Goal: Entertainment & Leisure: Consume media (video, audio)

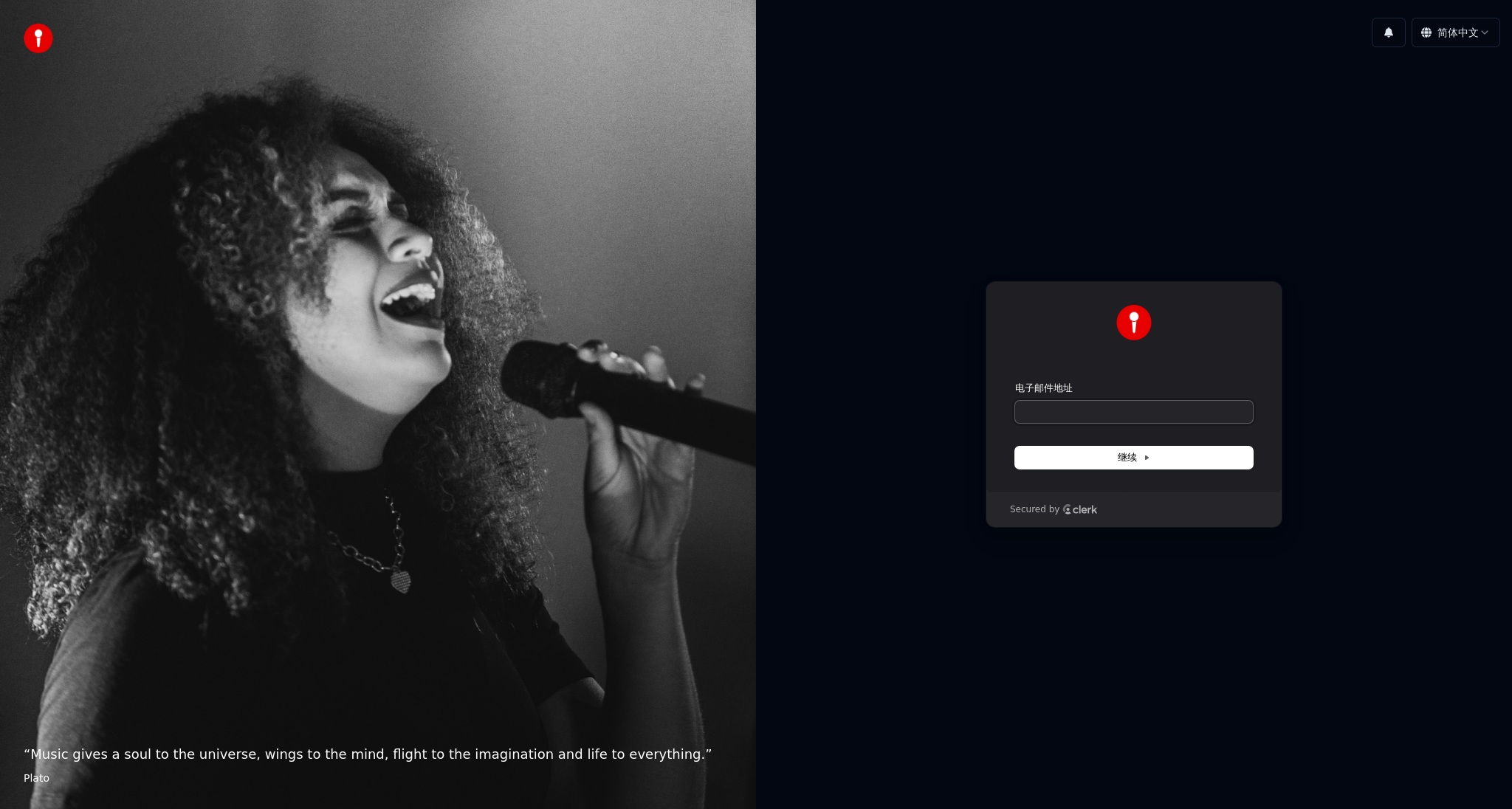
click at [1072, 413] on input "电子邮件地址" at bounding box center [1134, 413] width 238 height 22
click at [1135, 464] on span "继续" at bounding box center [1134, 457] width 33 height 14
type input "**********"
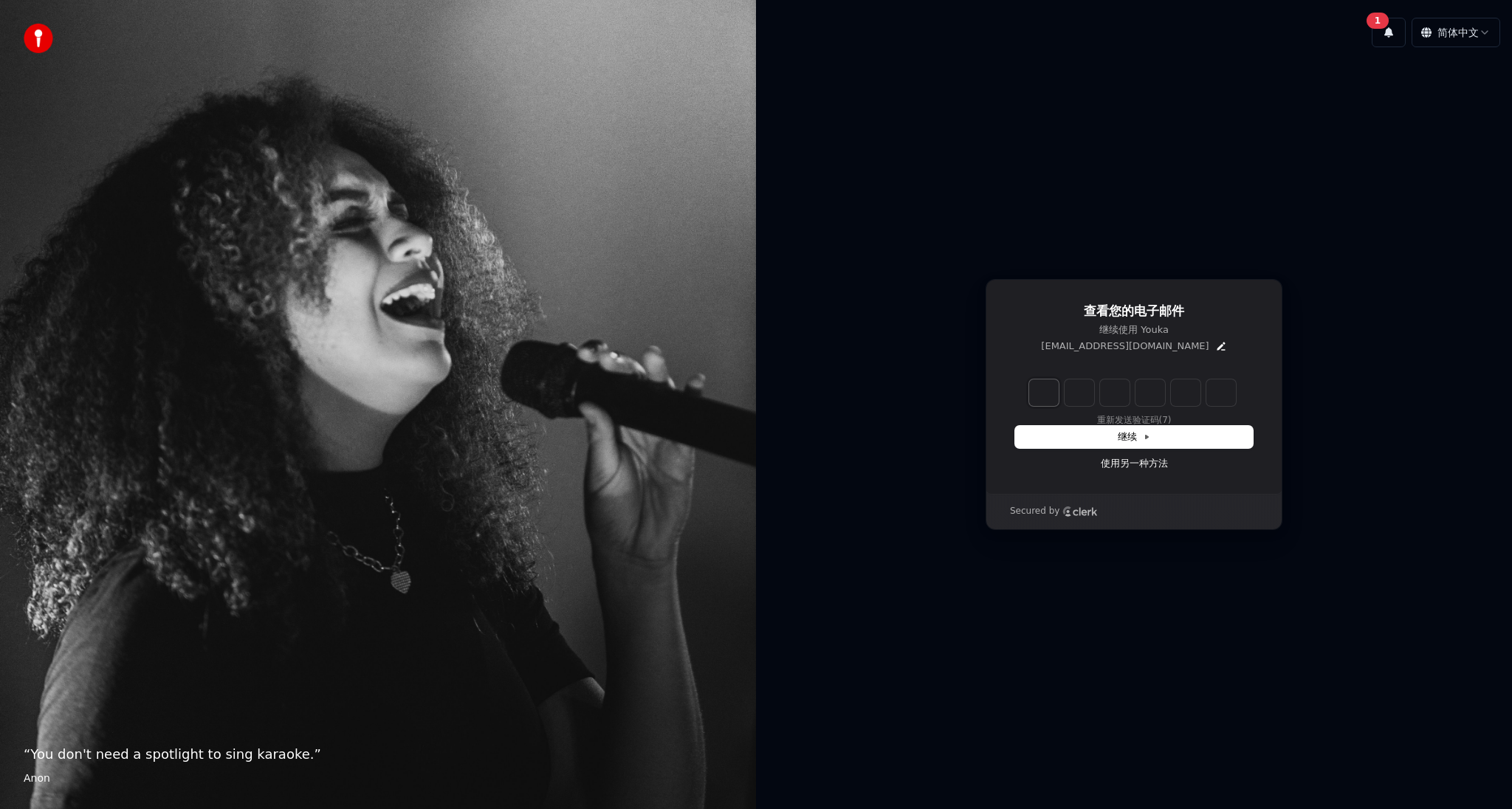
click at [1045, 390] on input "Enter verification code. Digit 1" at bounding box center [1044, 392] width 30 height 26
paste input "*"
type input "******"
type input "*"
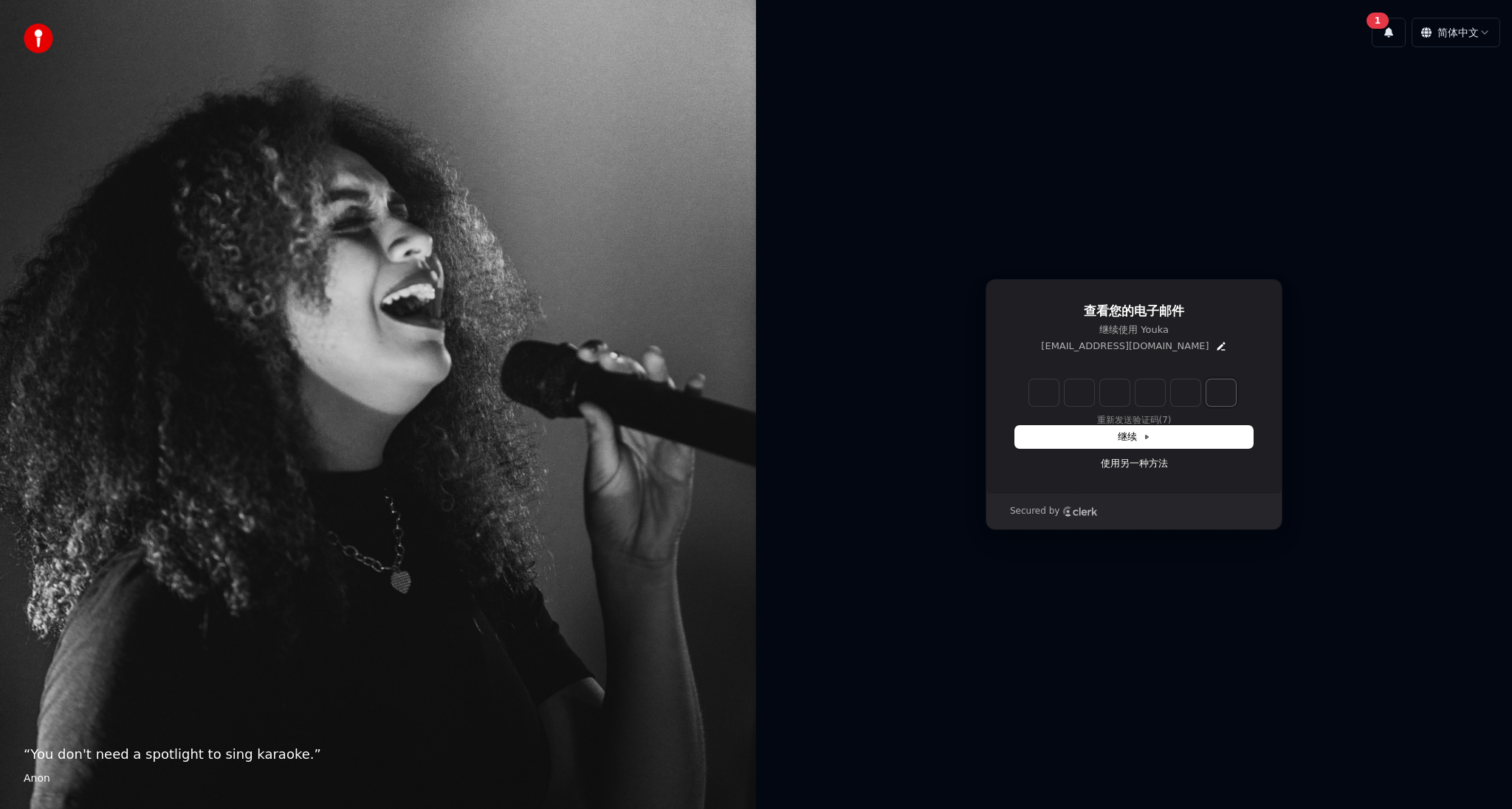
type input "*"
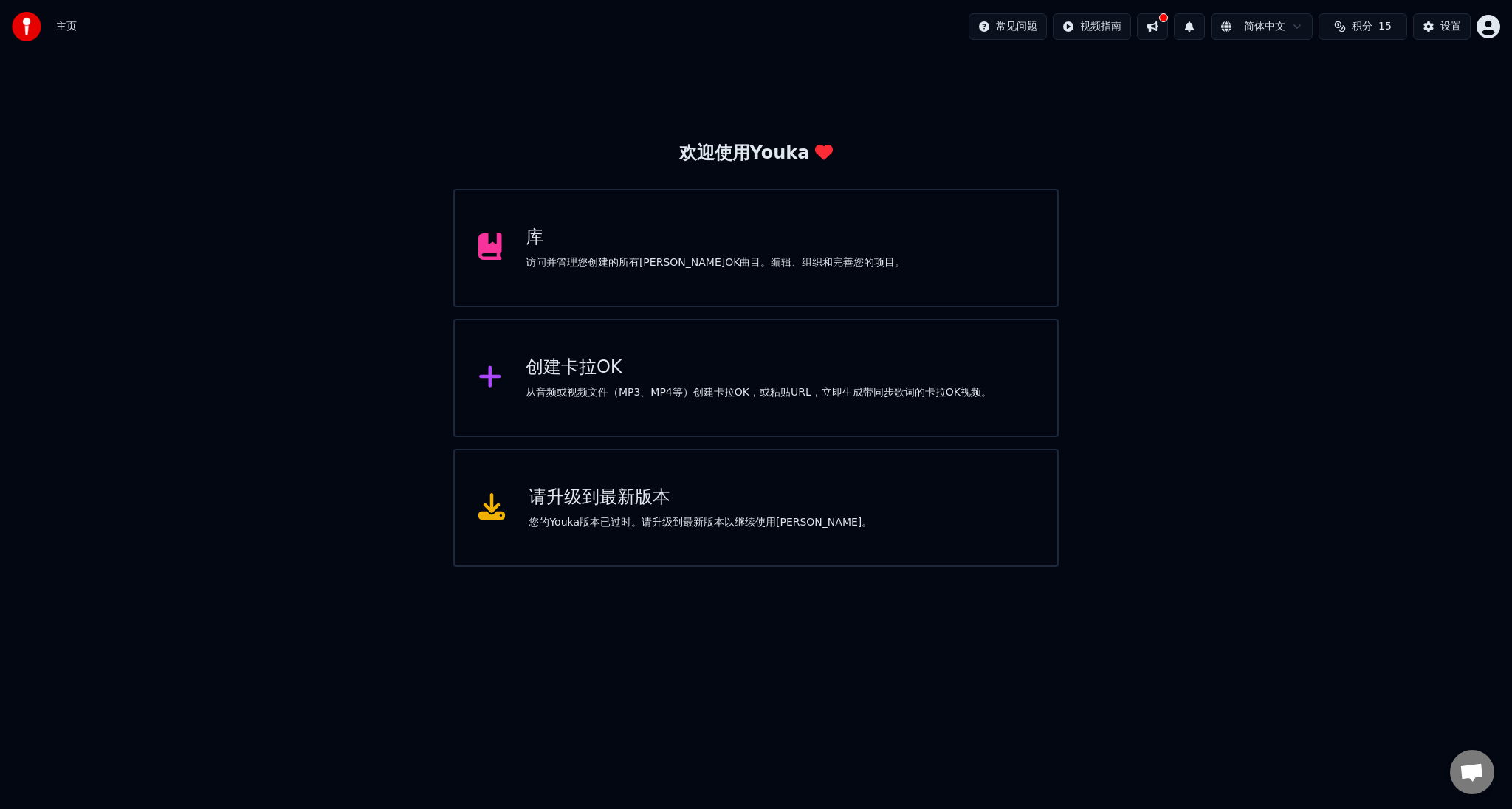
click at [690, 237] on div "库" at bounding box center [715, 238] width 380 height 24
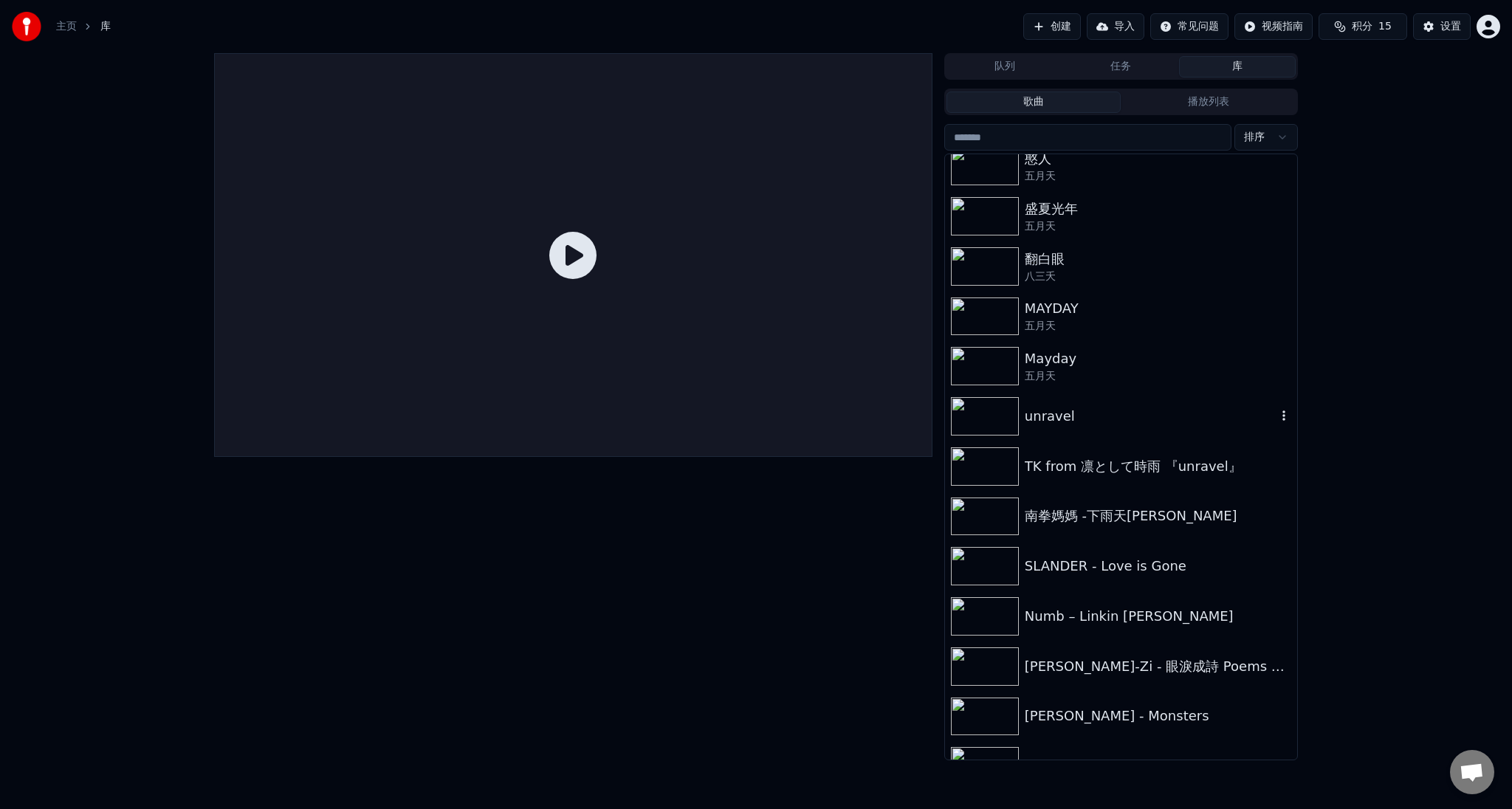
scroll to position [296, 0]
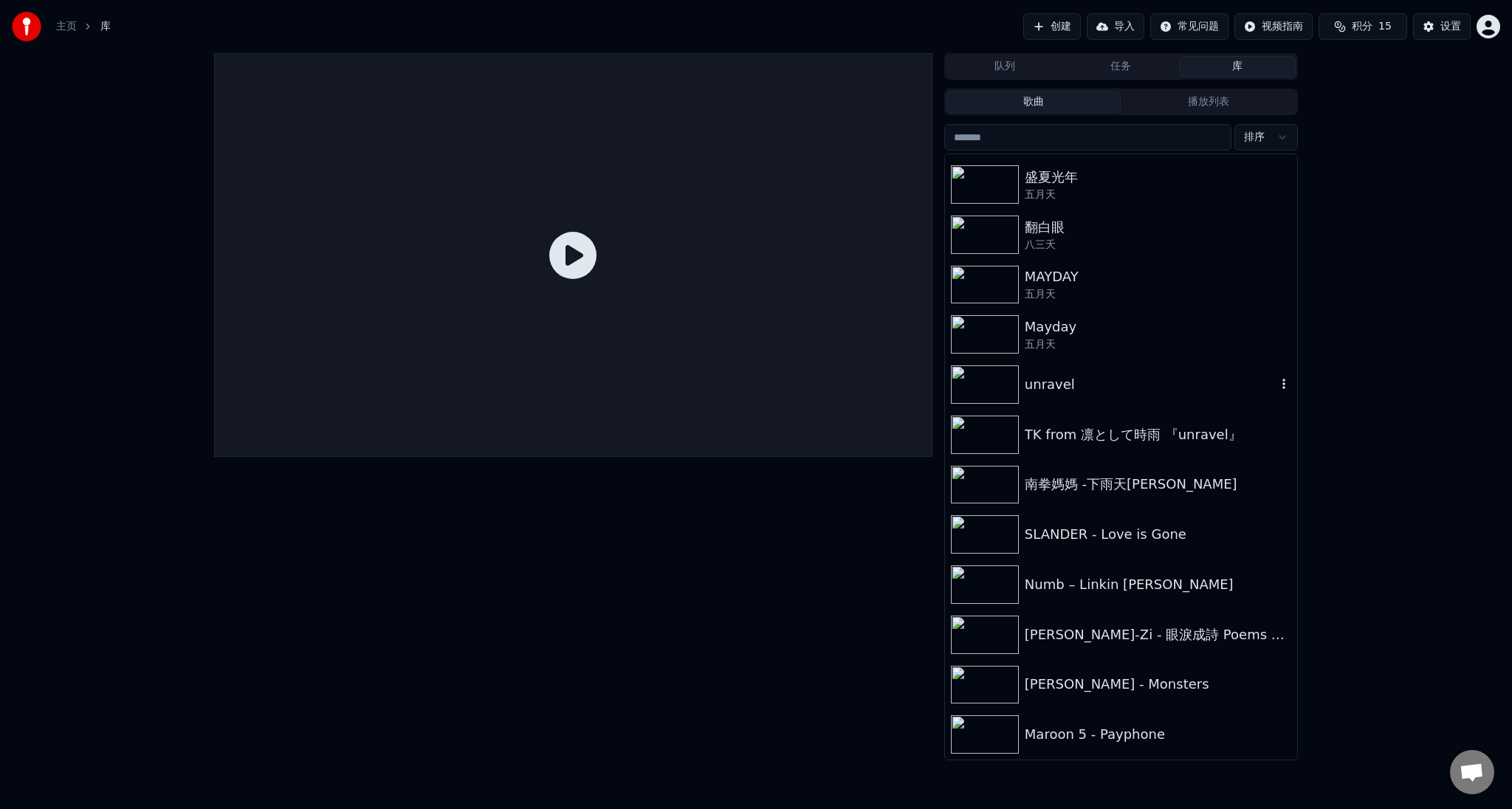
click at [1101, 384] on div "unravel" at bounding box center [1151, 384] width 251 height 21
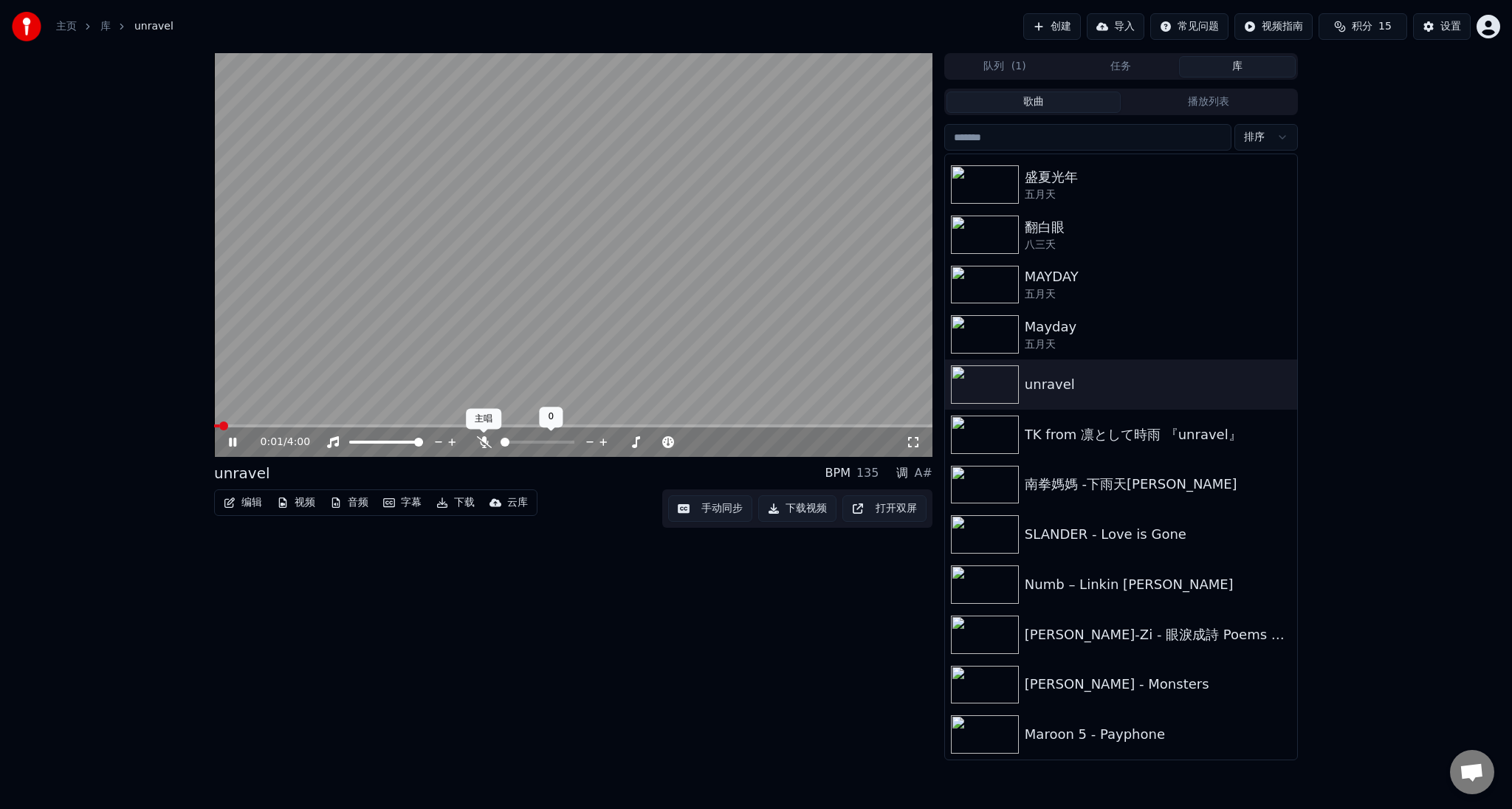
click at [484, 442] on icon at bounding box center [485, 442] width 14 height 12
click at [912, 446] on icon at bounding box center [913, 442] width 14 height 12
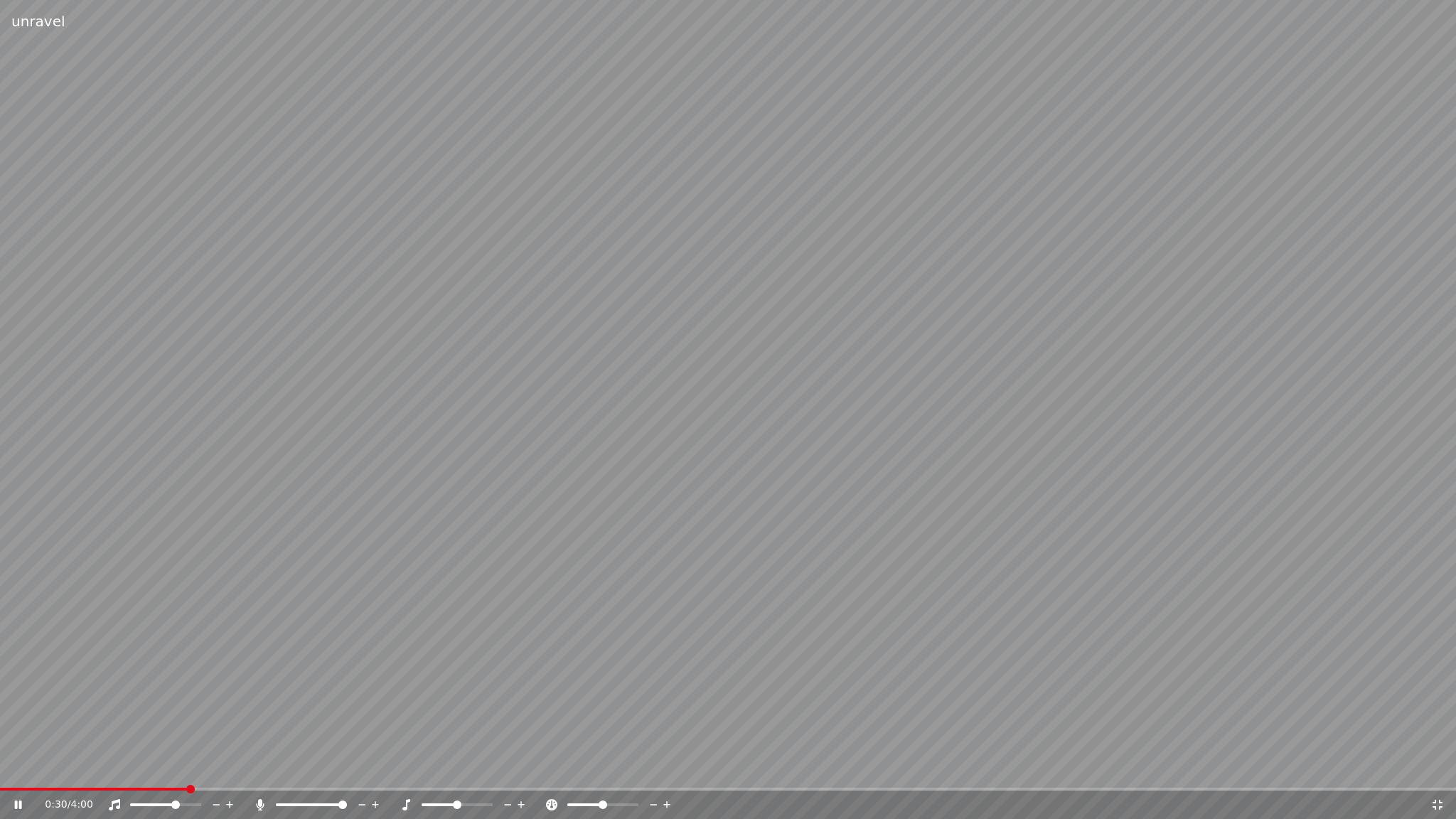
click at [177, 778] on span at bounding box center [153, 805] width 47 height 3
click at [216, 778] on icon at bounding box center [217, 804] width 14 height 14
click at [165, 778] on span at bounding box center [164, 804] width 8 height 8
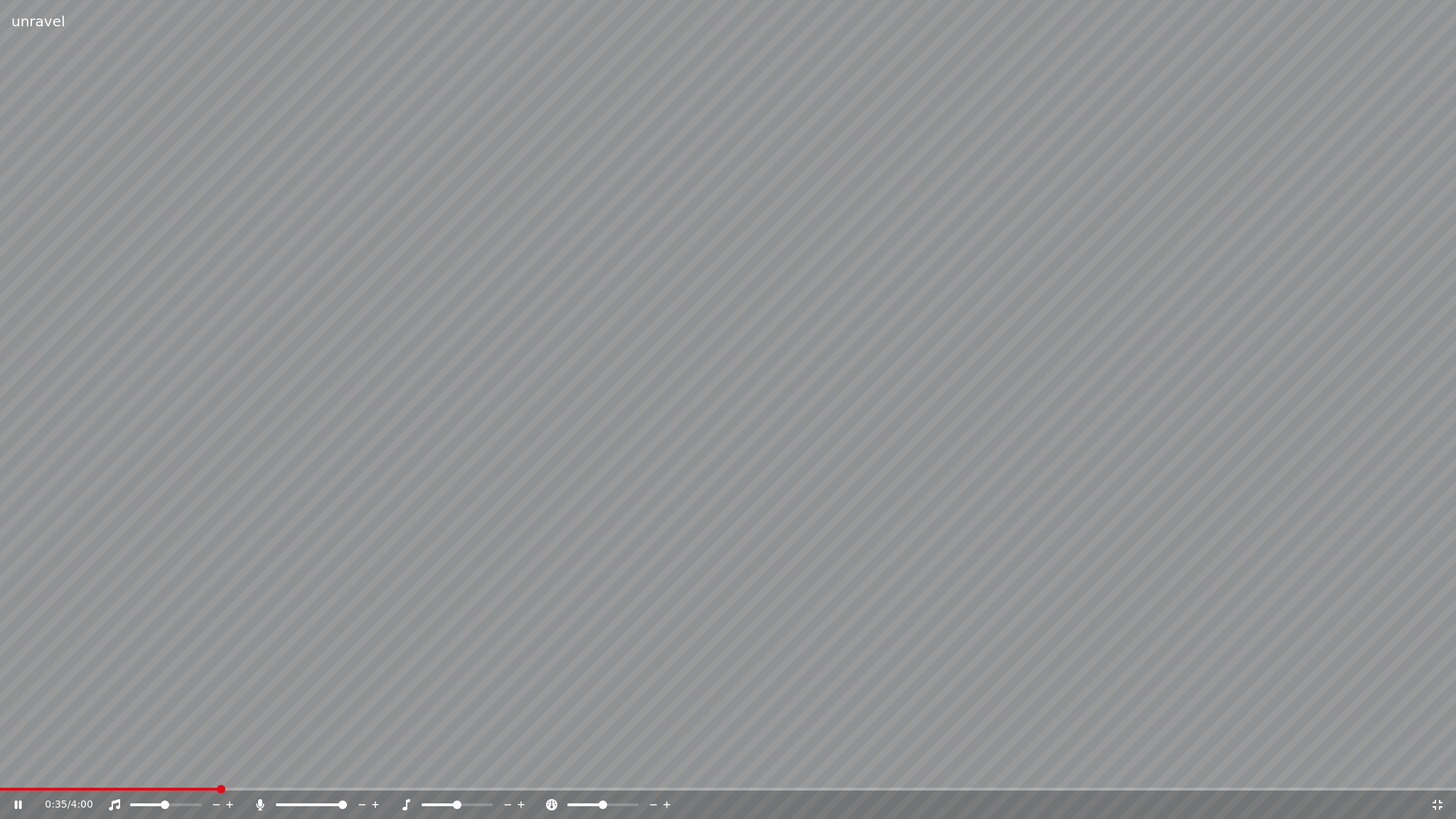
click at [298, 778] on div at bounding box center [325, 804] width 114 height 14
click at [305, 778] on span at bounding box center [291, 805] width 29 height 3
click at [652, 778] on icon at bounding box center [654, 805] width 7 height 2
click at [668, 778] on icon at bounding box center [666, 804] width 7 height 7
click at [1437, 778] on icon at bounding box center [1437, 804] width 14 height 12
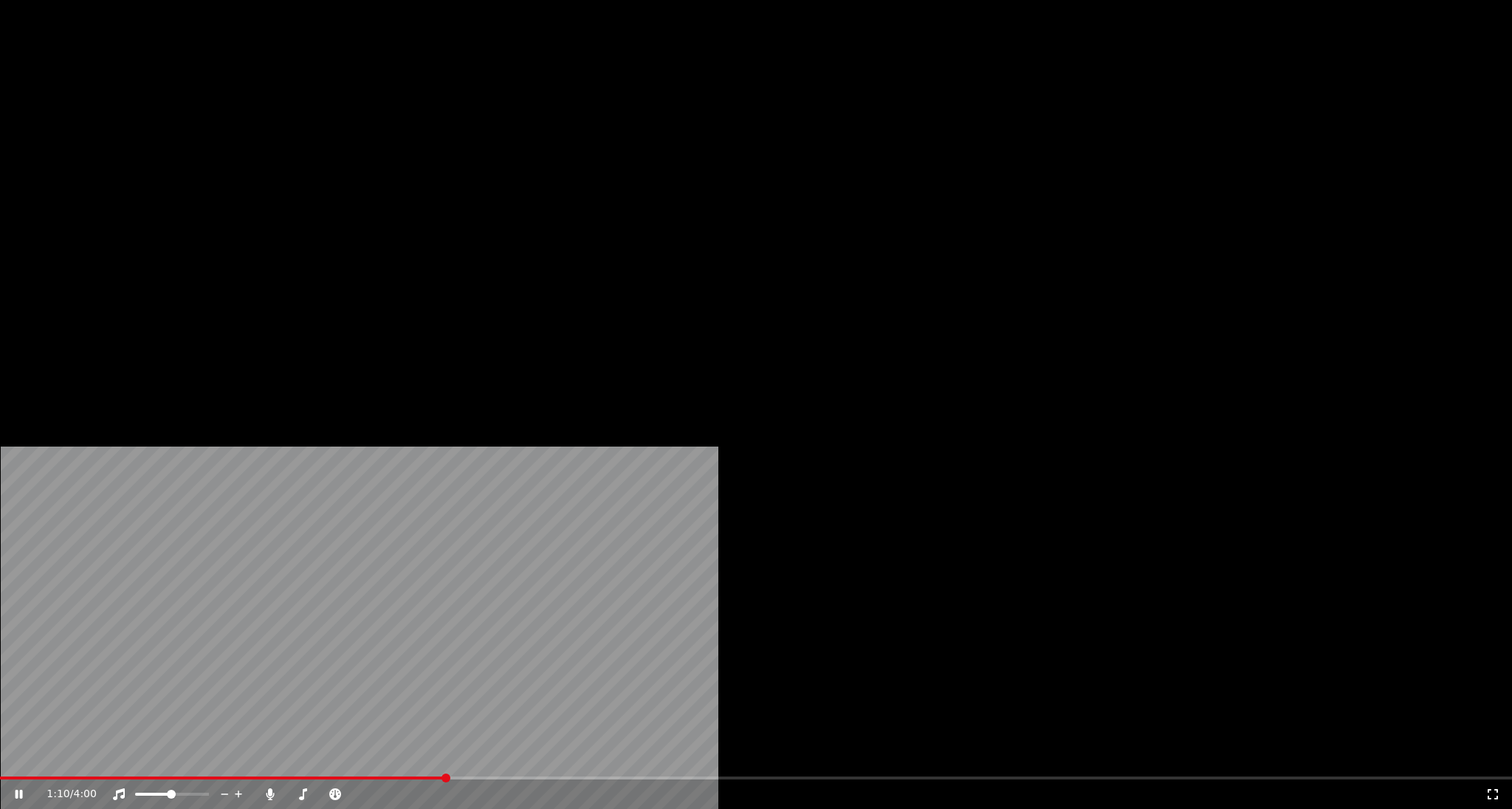
click at [404, 109] on button "字幕" at bounding box center [402, 99] width 50 height 21
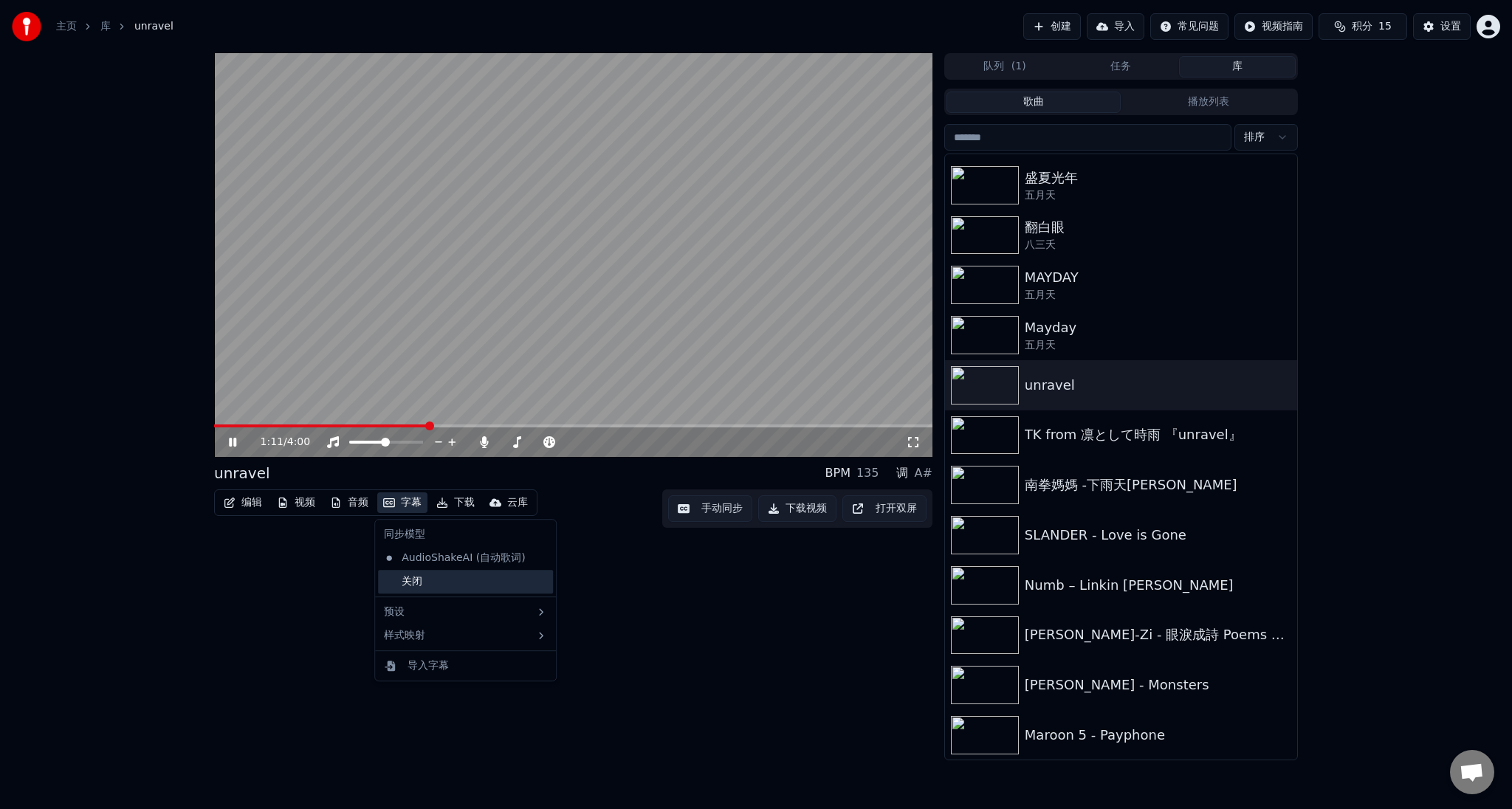
click at [399, 578] on div "关闭" at bounding box center [465, 582] width 175 height 24
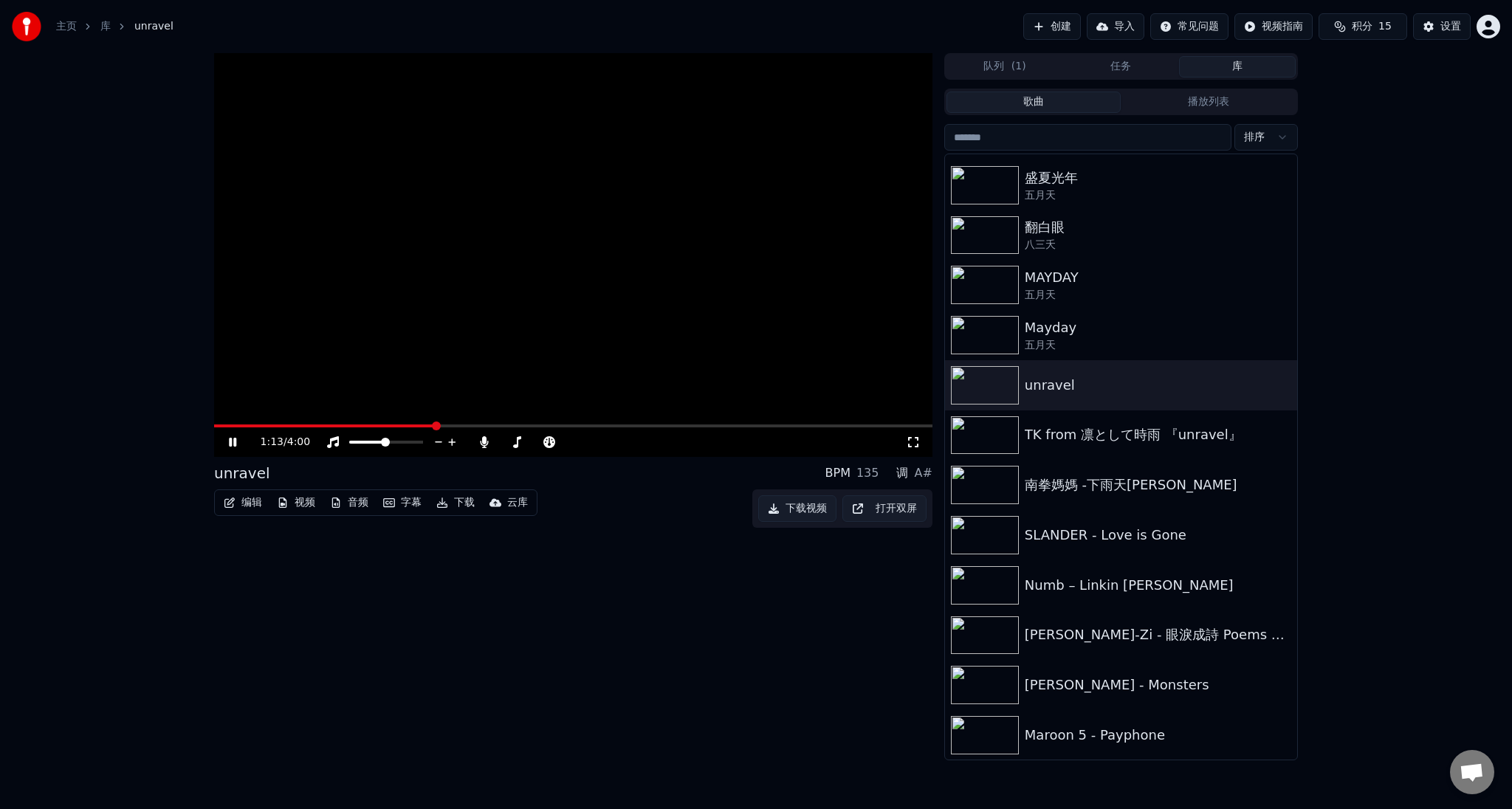
click at [911, 443] on icon at bounding box center [913, 442] width 14 height 12
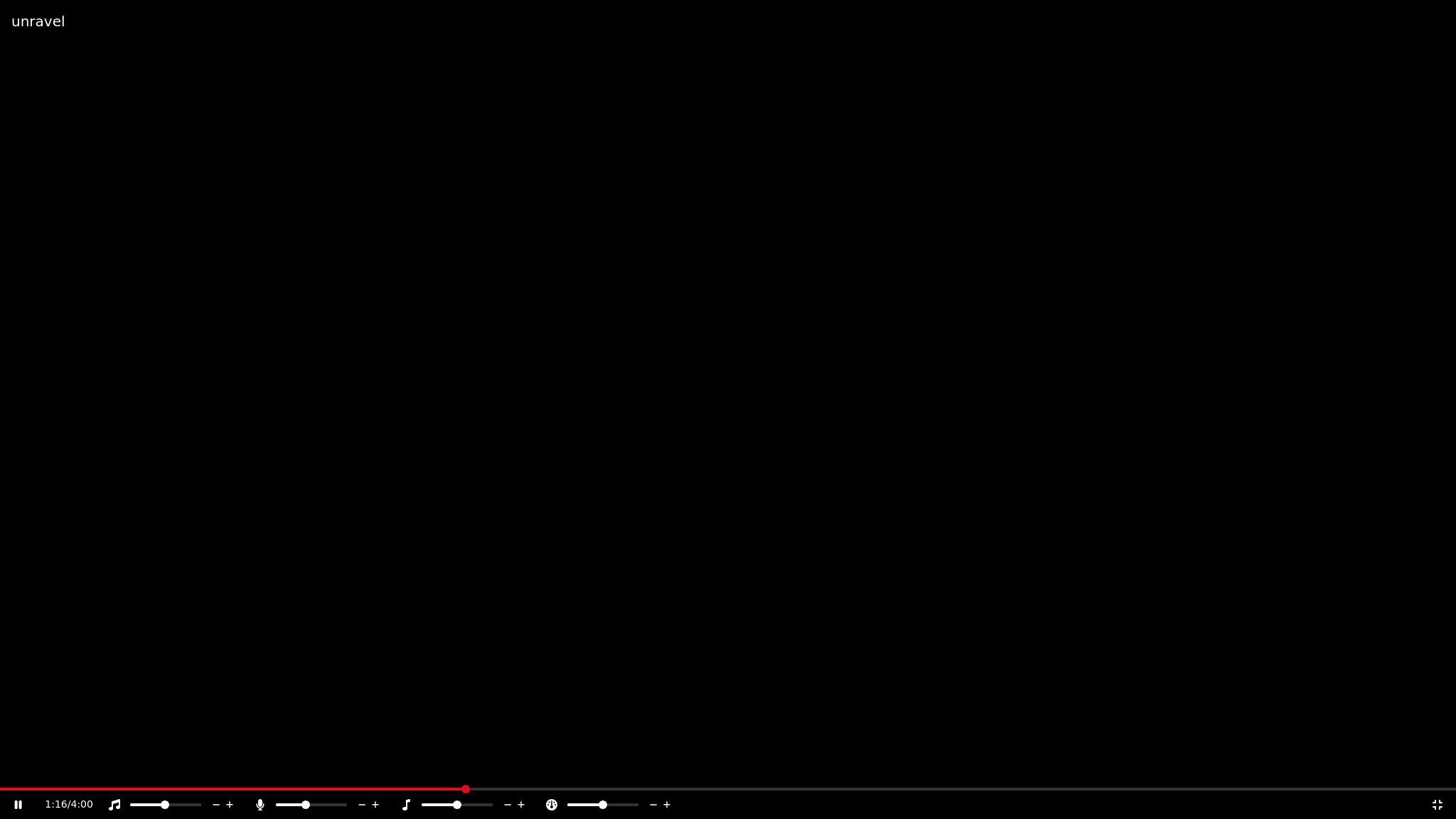
click at [14, 778] on icon at bounding box center [28, 804] width 33 height 12
click at [0, 778] on span at bounding box center [4, 789] width 8 height 8
click at [1436, 778] on icon at bounding box center [1437, 804] width 14 height 12
